Goal: Task Accomplishment & Management: Use online tool/utility

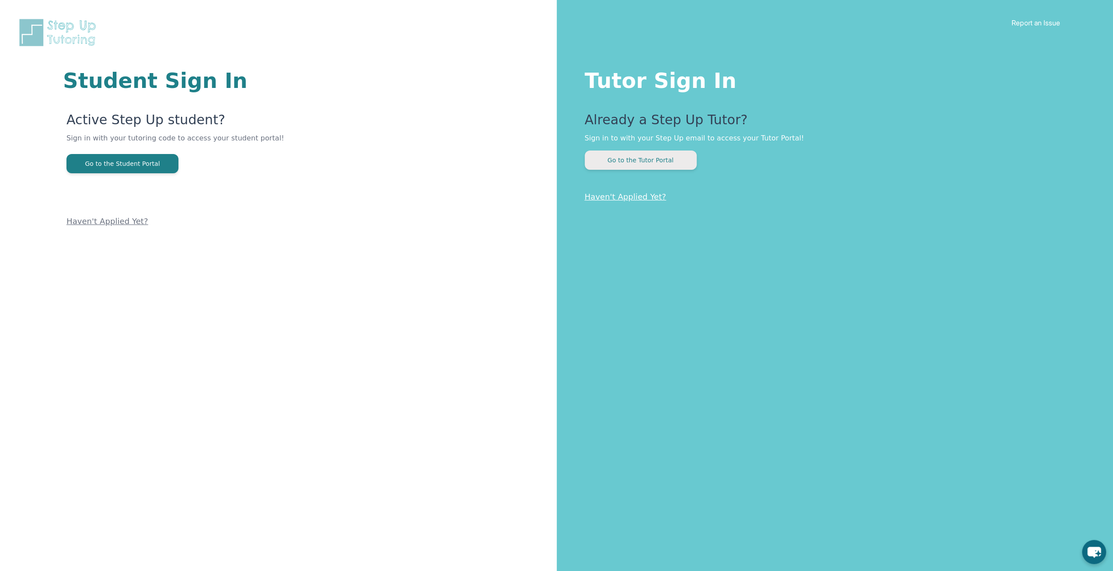
click at [662, 162] on button "Go to the Tutor Portal" at bounding box center [641, 160] width 112 height 19
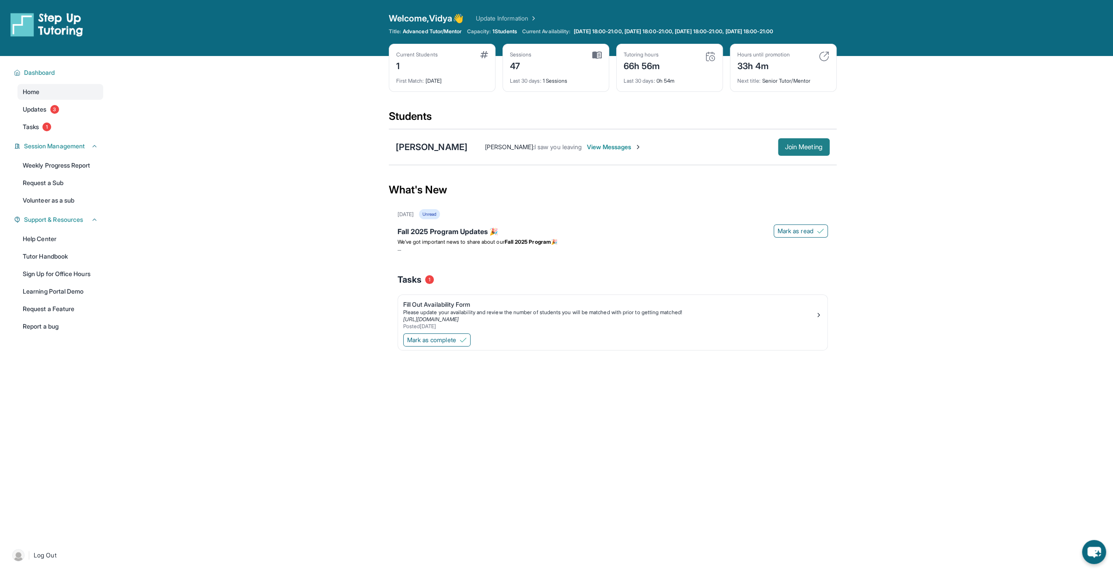
click at [801, 142] on button "Join Meeting" at bounding box center [804, 147] width 52 height 18
